Goal: Task Accomplishment & Management: Manage account settings

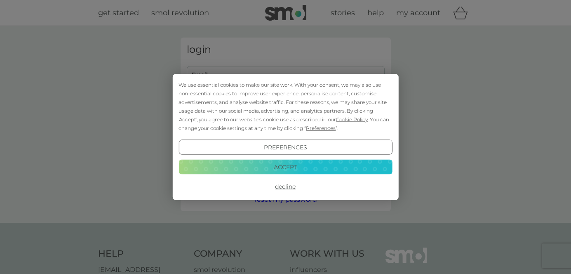
click at [292, 164] on button "Accept" at bounding box center [286, 166] width 214 height 15
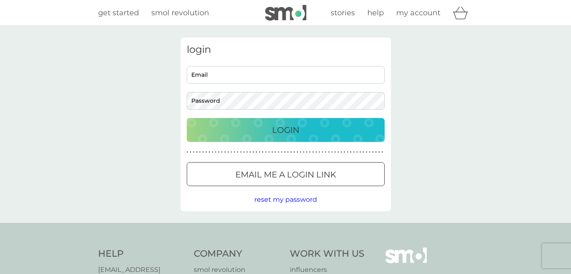
click at [298, 84] on div "Email Password" at bounding box center [285, 88] width 204 height 44
click at [298, 78] on input "Email" at bounding box center [286, 75] width 198 height 18
type input "[EMAIL_ADDRESS][DOMAIN_NAME]"
click at [287, 126] on p "Login" at bounding box center [285, 129] width 27 height 13
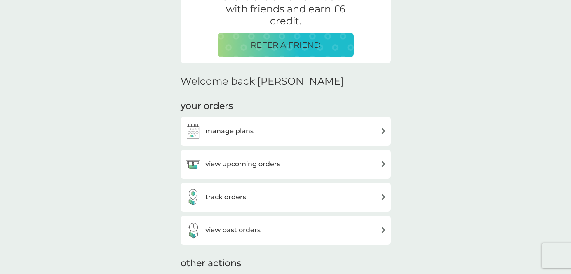
scroll to position [202, 0]
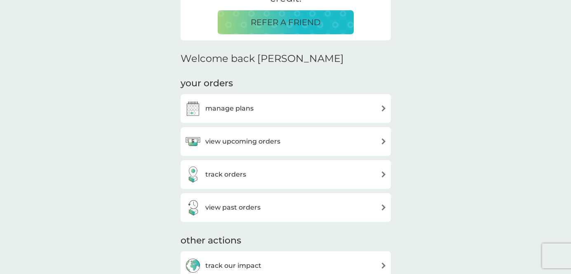
click at [363, 110] on div "manage plans" at bounding box center [286, 108] width 202 height 16
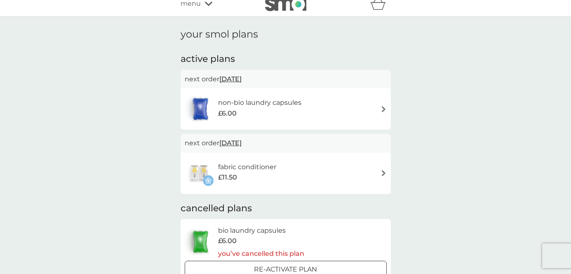
scroll to position [10, 0]
click at [358, 120] on div "non-bio laundry capsules £6.00" at bounding box center [286, 108] width 202 height 29
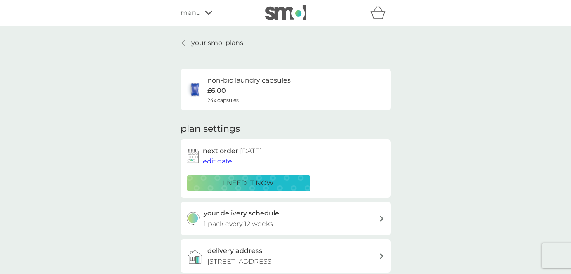
click at [221, 162] on span "edit date" at bounding box center [217, 161] width 29 height 8
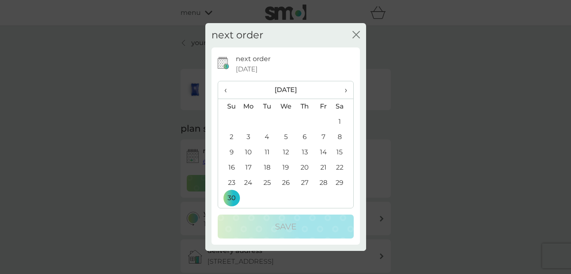
click at [224, 92] on span "‹" at bounding box center [228, 89] width 9 height 17
click at [304, 137] on td "9" at bounding box center [304, 136] width 19 height 15
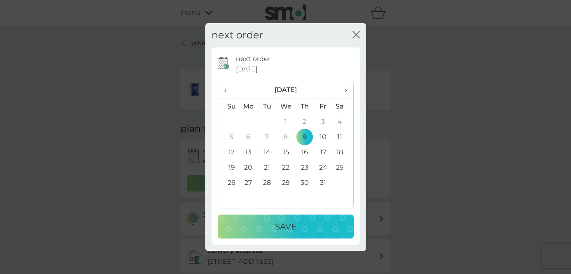
click at [261, 226] on div "Save" at bounding box center [286, 226] width 120 height 13
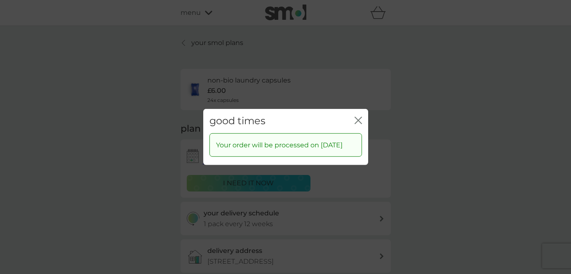
click at [360, 117] on icon "close" at bounding box center [359, 120] width 3 height 7
